Goal: Task Accomplishment & Management: Complete application form

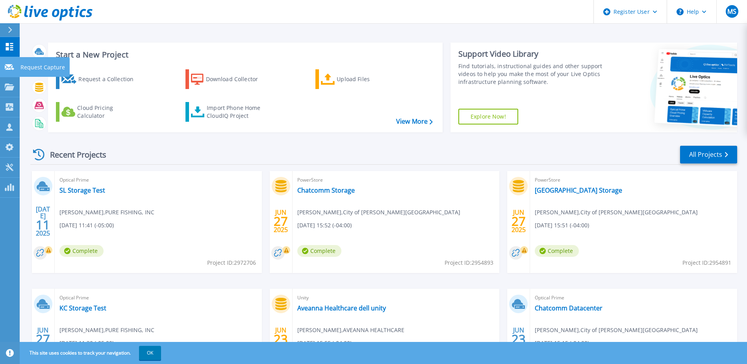
click at [6, 63] on div at bounding box center [9, 66] width 9 height 7
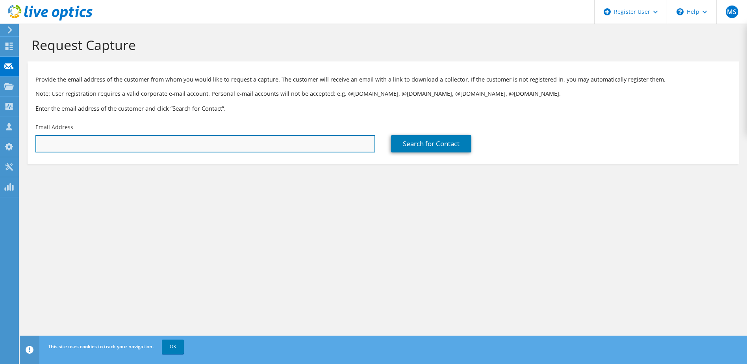
click at [103, 139] on input "text" at bounding box center [205, 143] width 340 height 17
paste input "[EMAIL_ADDRESS][DOMAIN_NAME]):"
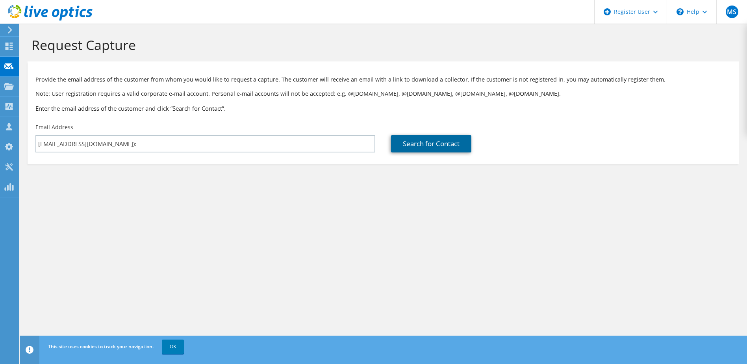
click at [413, 139] on link "Search for Contact" at bounding box center [431, 143] width 80 height 17
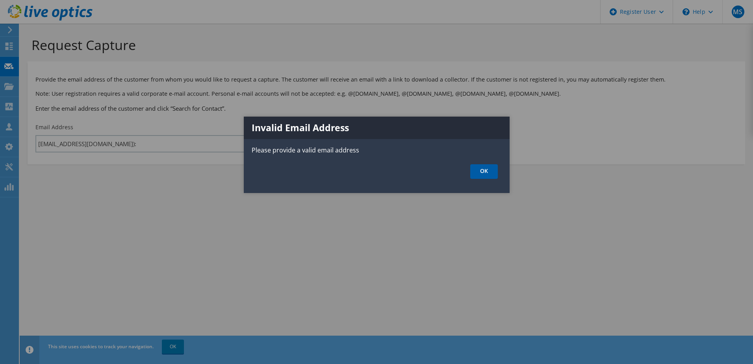
click at [484, 172] on link "OK" at bounding box center [484, 171] width 28 height 15
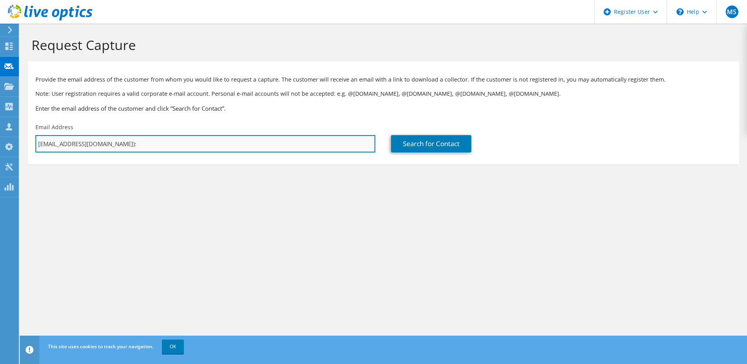
click at [154, 148] on input "[EMAIL_ADDRESS][DOMAIN_NAME]):" at bounding box center [205, 143] width 340 height 17
type input "[EMAIL_ADDRESS][DOMAIN_NAME]"
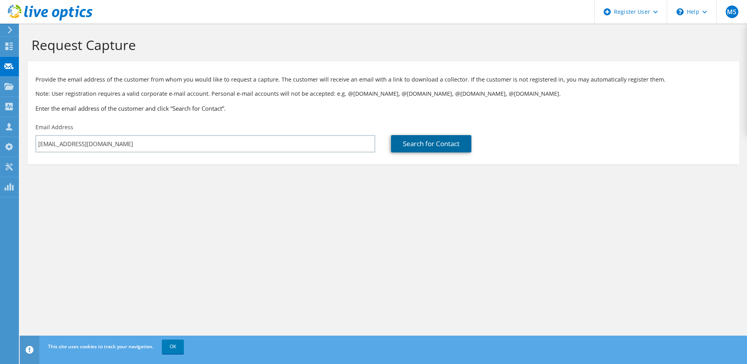
click at [430, 143] on link "Search for Contact" at bounding box center [431, 143] width 80 height 17
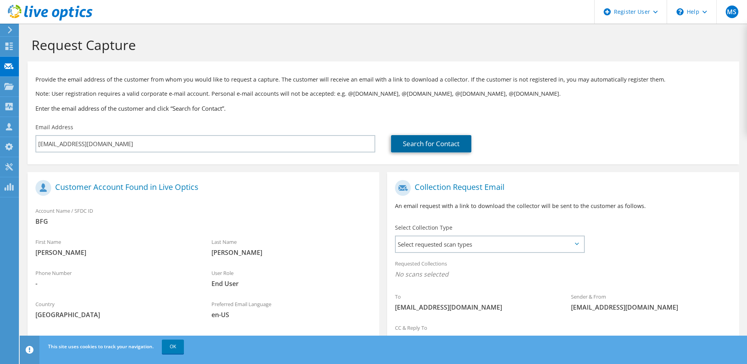
scroll to position [67, 0]
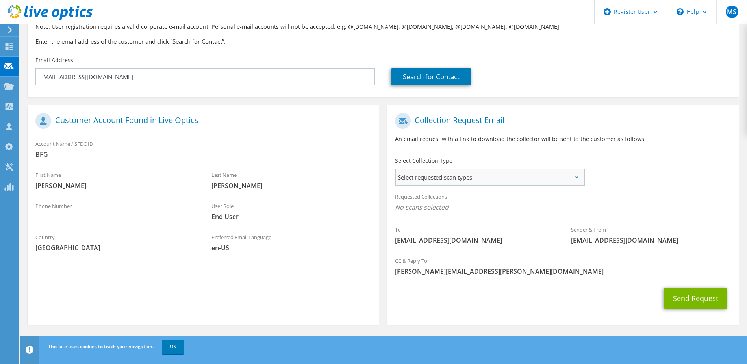
click at [466, 174] on span "Select requested scan types" at bounding box center [489, 177] width 187 height 16
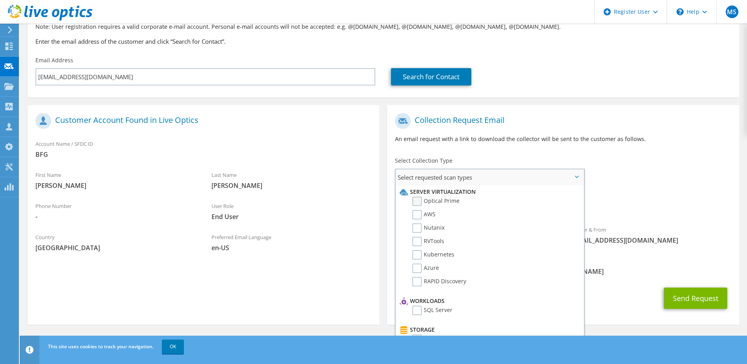
click at [421, 202] on label "Optical Prime" at bounding box center [435, 201] width 47 height 9
click at [0, 0] on input "Optical Prime" at bounding box center [0, 0] width 0 height 0
click at [679, 296] on button "Send Request" at bounding box center [695, 300] width 63 height 21
